Goal: Task Accomplishment & Management: Manage account settings

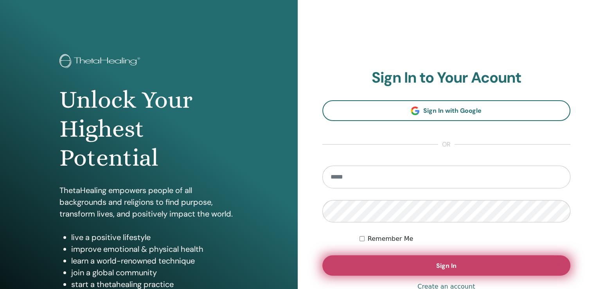
type input "**********"
click at [391, 265] on button "Sign In" at bounding box center [446, 265] width 248 height 20
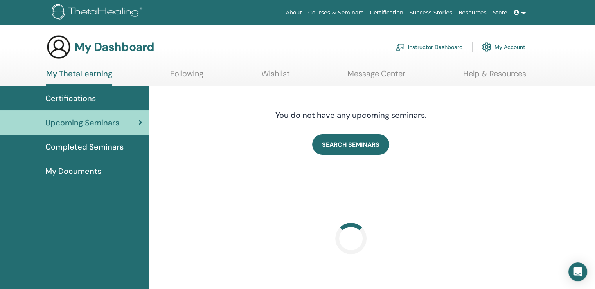
click at [426, 46] on link "Instructor Dashboard" at bounding box center [428, 46] width 67 height 17
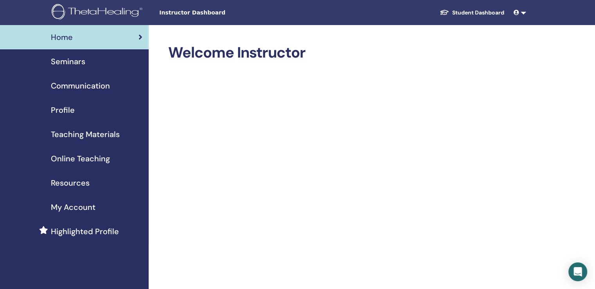
click at [70, 60] on span "Seminars" at bounding box center [68, 62] width 34 height 12
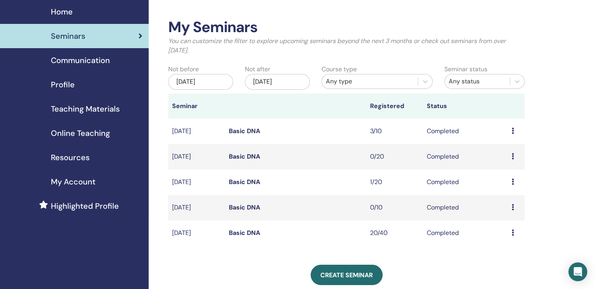
scroll to position [39, 0]
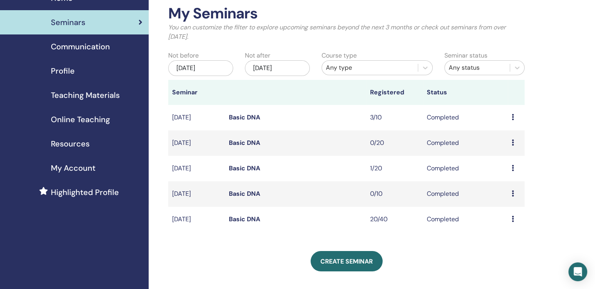
click at [512, 168] on icon at bounding box center [512, 168] width 2 height 6
click at [505, 183] on link "Attendees" at bounding box center [507, 186] width 30 height 8
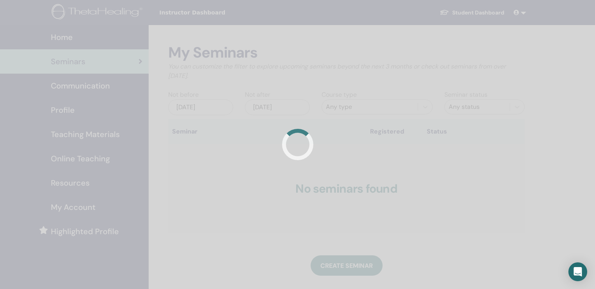
scroll to position [39, 0]
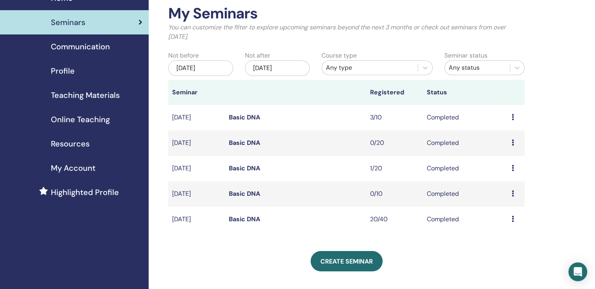
click at [513, 120] on icon at bounding box center [512, 117] width 2 height 6
click at [497, 136] on link "Attendees" at bounding box center [507, 138] width 30 height 8
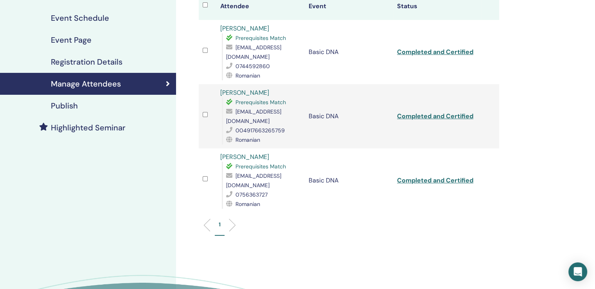
scroll to position [117, 0]
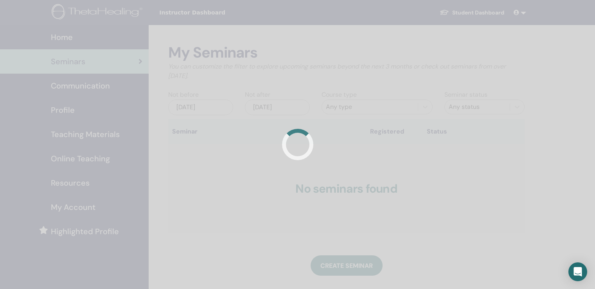
scroll to position [39, 0]
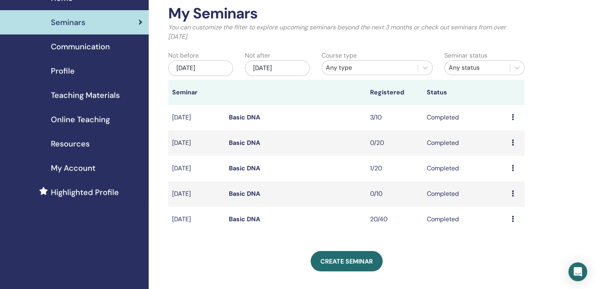
click at [512, 218] on icon at bounding box center [512, 218] width 2 height 6
click at [500, 233] on link "Attendees" at bounding box center [507, 236] width 30 height 8
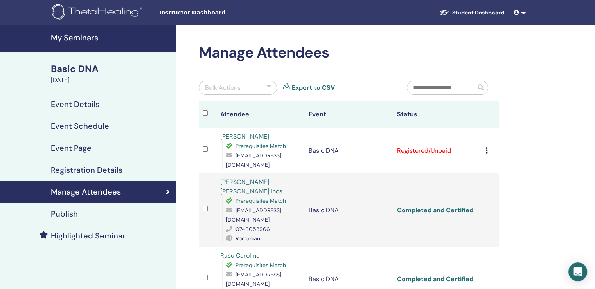
click at [486, 150] on icon at bounding box center [486, 150] width 2 height 6
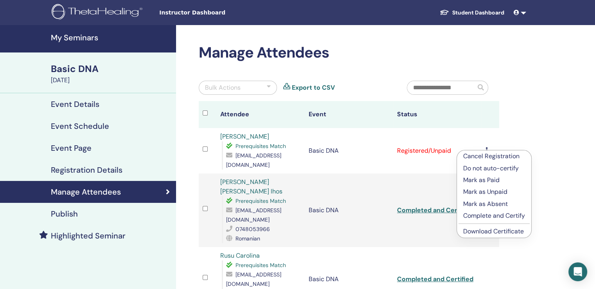
click at [479, 215] on p "Complete and Certify" at bounding box center [494, 215] width 62 height 9
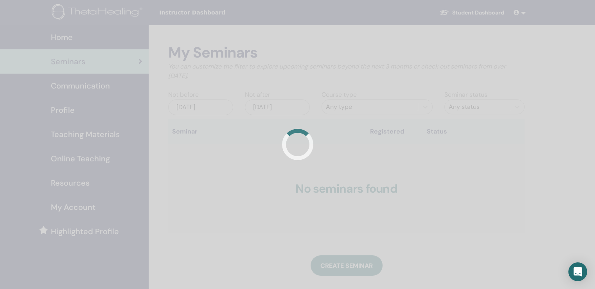
scroll to position [39, 0]
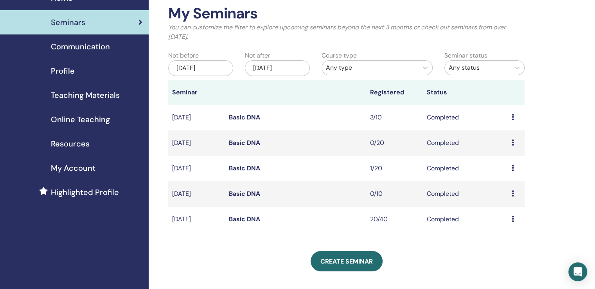
click at [510, 221] on td "Preview Attendees" at bounding box center [516, 218] width 17 height 25
click at [512, 220] on icon at bounding box center [512, 218] width 2 height 6
click at [502, 237] on link "Attendees" at bounding box center [507, 238] width 30 height 8
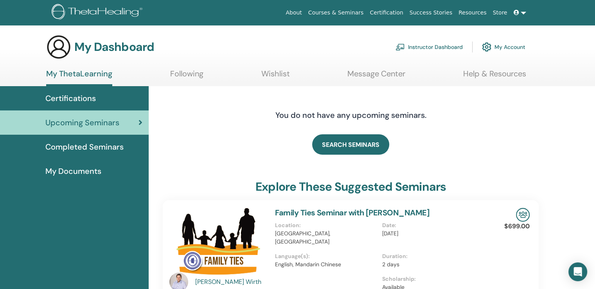
click at [59, 172] on span "My Documents" at bounding box center [73, 171] width 56 height 12
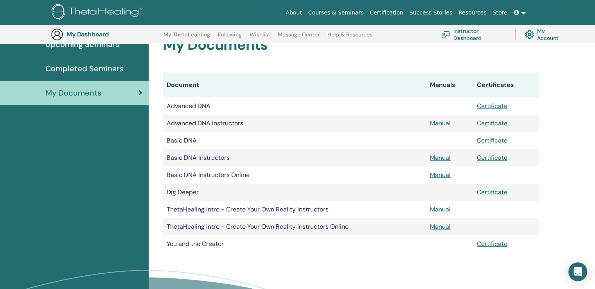
scroll to position [97, 0]
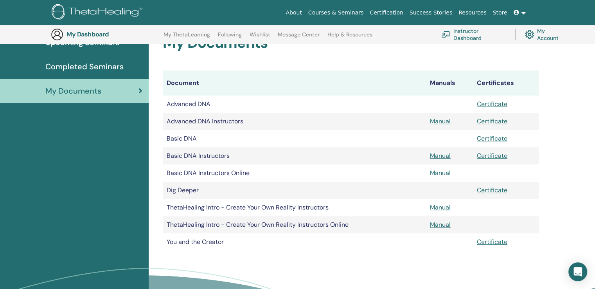
click at [440, 174] on link "Manual" at bounding box center [440, 173] width 21 height 8
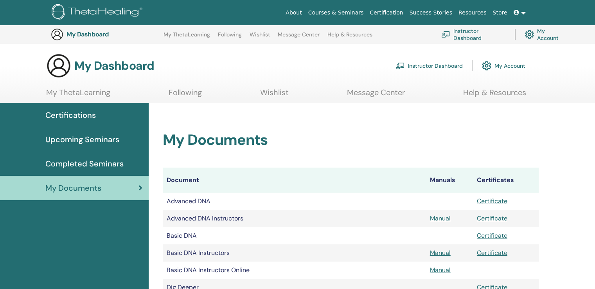
scroll to position [97, 0]
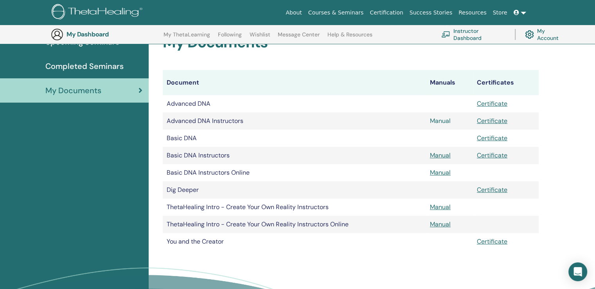
click at [438, 120] on link "Manual" at bounding box center [440, 121] width 21 height 8
